Goal: Navigation & Orientation: Find specific page/section

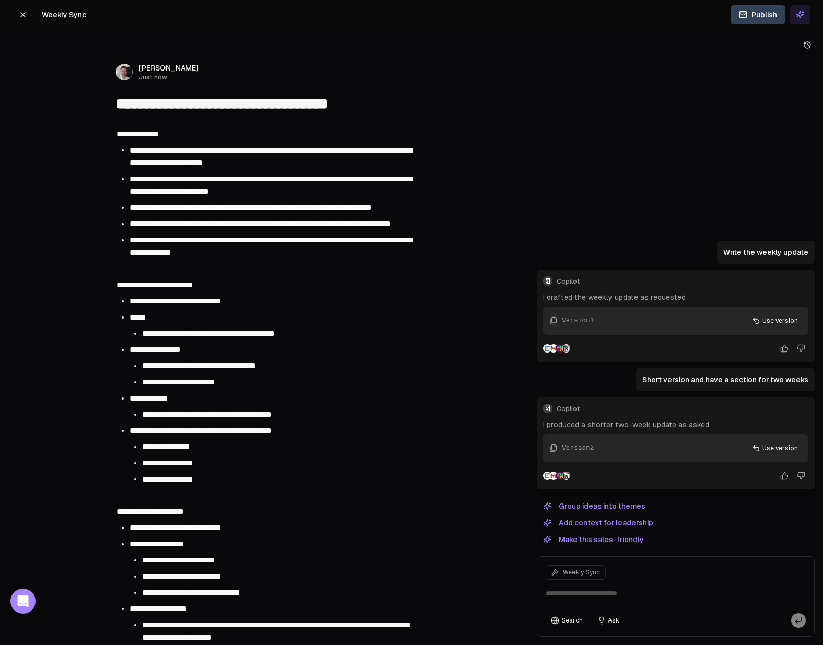
click at [25, 16] on icon at bounding box center [23, 14] width 8 height 8
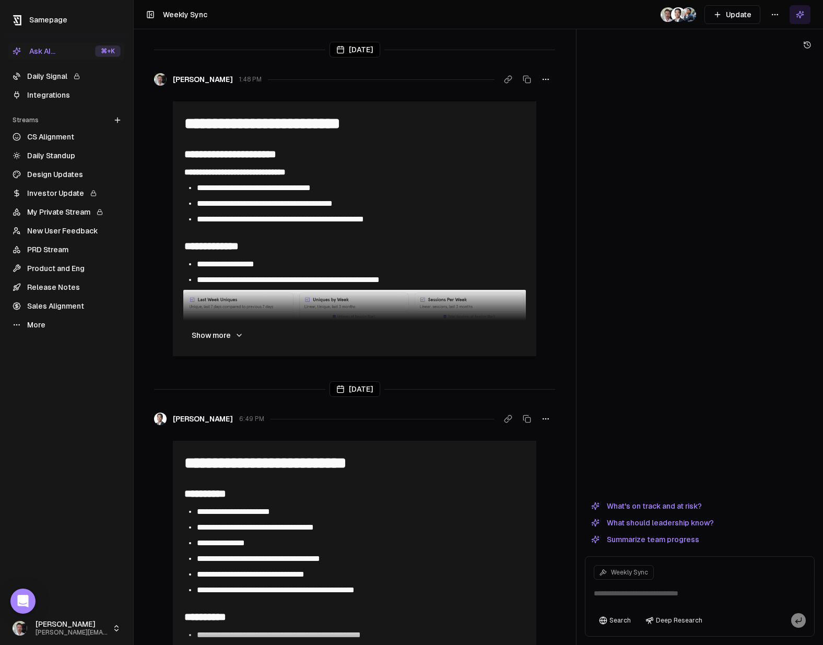
click at [51, 77] on link "Daily Signal" at bounding box center [66, 76] width 116 height 17
